Goal: Information Seeking & Learning: Find specific fact

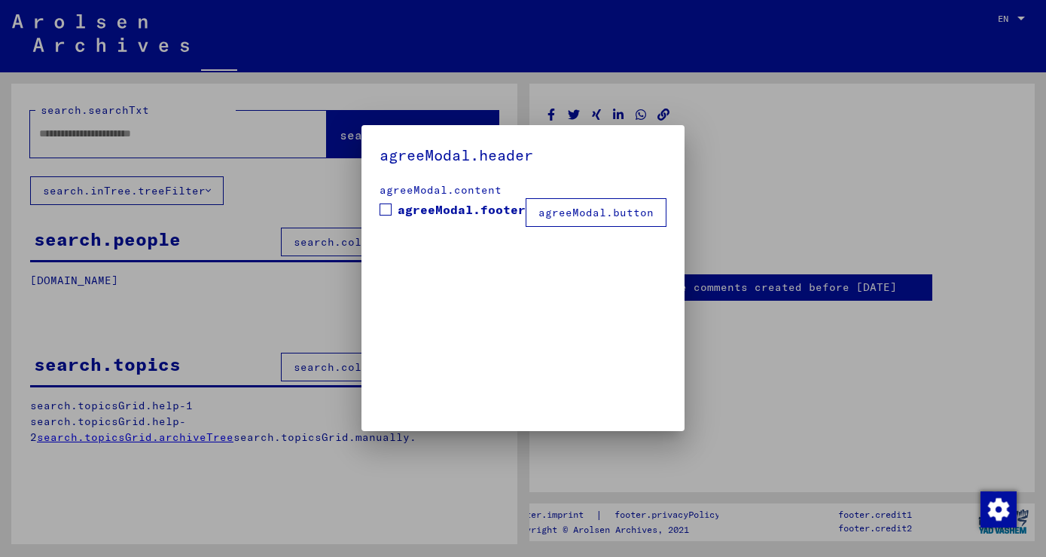
type input "*********"
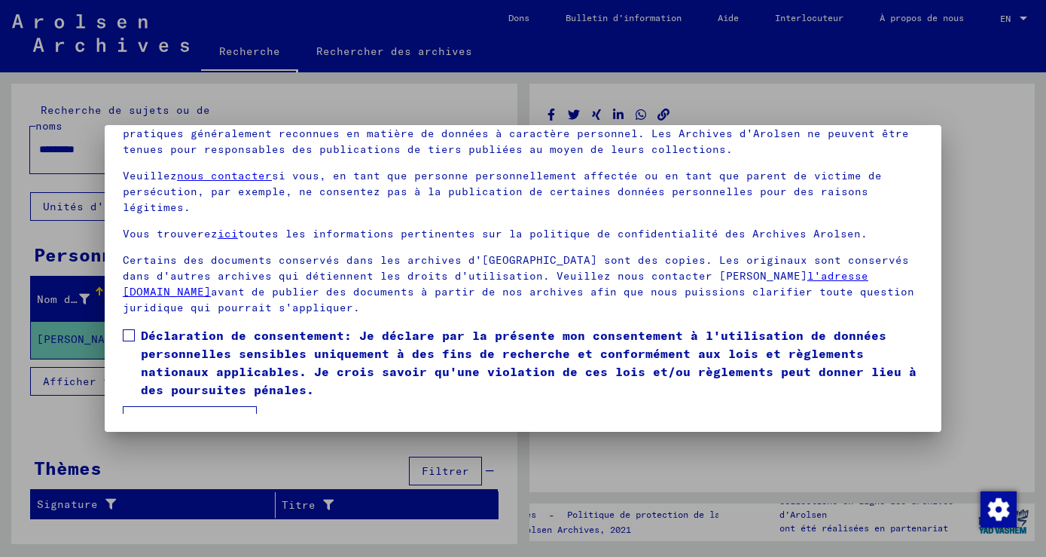
scroll to position [31, 0]
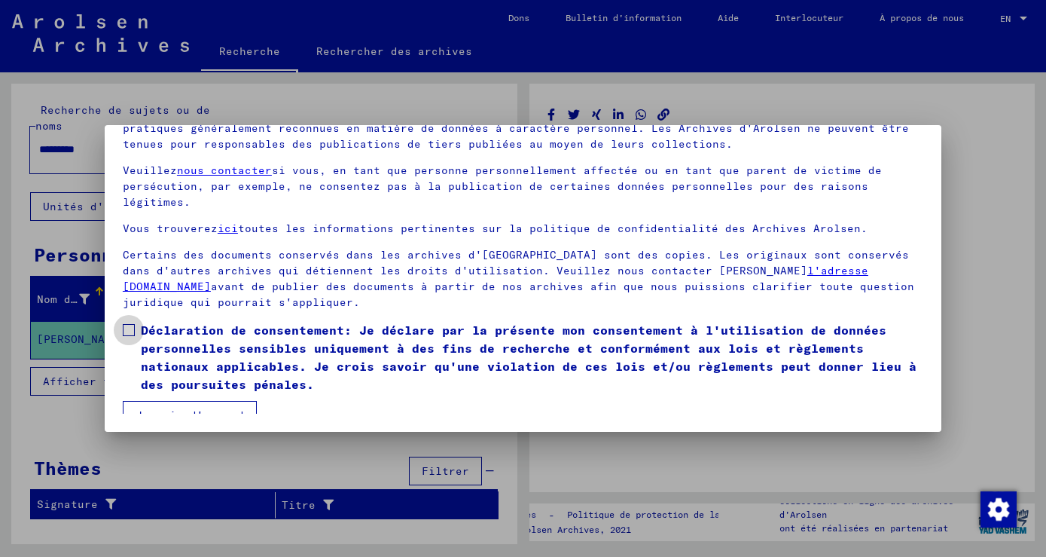
click at [129, 324] on span at bounding box center [129, 330] width 12 height 12
click at [185, 401] on button "Je suis d'accord" at bounding box center [190, 415] width 134 height 29
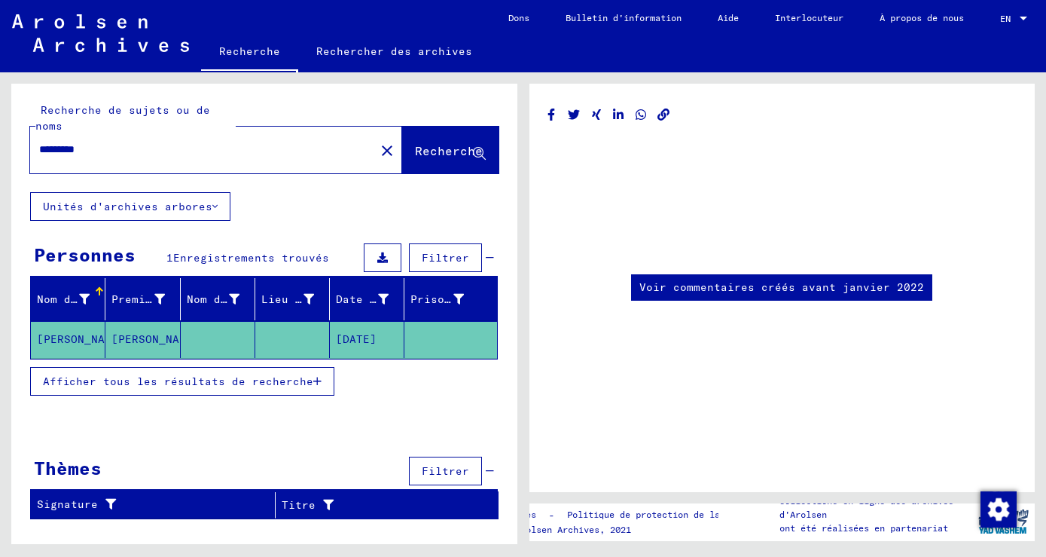
click at [178, 379] on span "Afficher tous les résultats de recherche" at bounding box center [178, 381] width 270 height 14
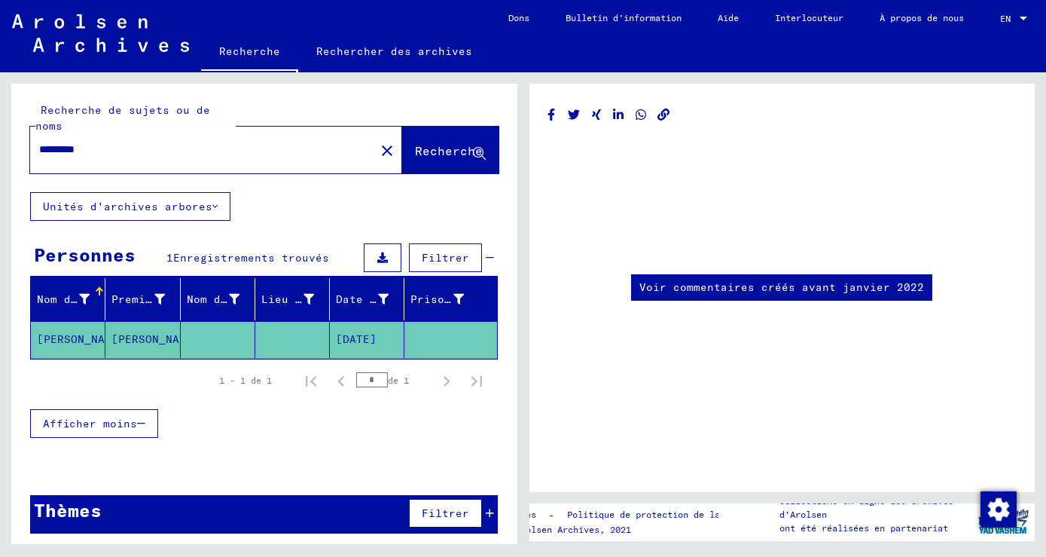
click at [700, 288] on link "Voir commentaires créés avant janvier 2022" at bounding box center [781, 287] width 285 height 16
click at [60, 340] on mat-cell "[PERSON_NAME]" at bounding box center [68, 339] width 75 height 37
click at [124, 342] on mat-cell "[PERSON_NAME]" at bounding box center [142, 339] width 75 height 37
click at [352, 336] on mat-cell "[DATE]" at bounding box center [367, 339] width 75 height 37
click at [440, 156] on span "Recherche" at bounding box center [449, 150] width 68 height 15
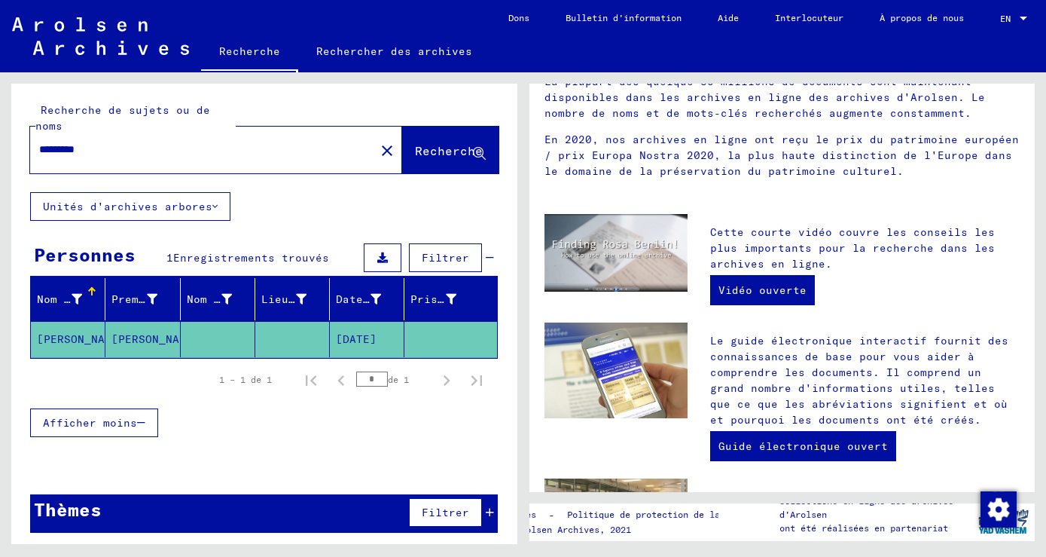
scroll to position [81, 0]
